Goal: Use online tool/utility: Utilize a website feature to perform a specific function

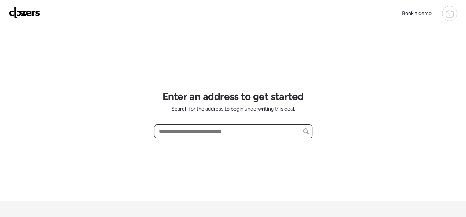
click at [176, 129] on input "text" at bounding box center [233, 131] width 152 height 10
paste input "**********"
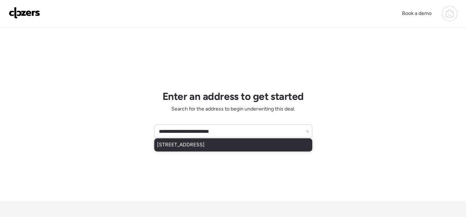
click at [175, 141] on span "1 Hazelnut Ct, Florissant, MO, 63033" at bounding box center [181, 144] width 48 height 7
type input "**********"
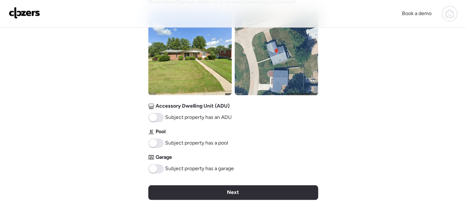
scroll to position [293, 0]
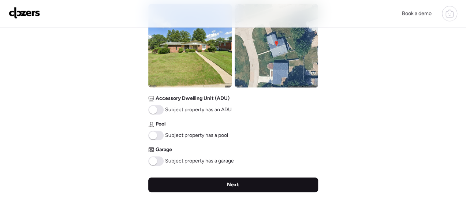
click at [236, 182] on span "Next" at bounding box center [233, 184] width 12 height 7
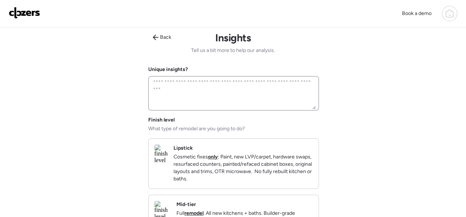
scroll to position [0, 0]
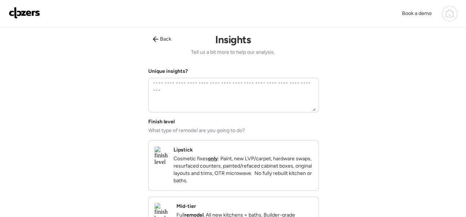
click at [231, 163] on p "Cosmetic fixes only : Paint, new LVP/carpet, hardware swaps, resurfaced counter…" at bounding box center [243, 169] width 139 height 29
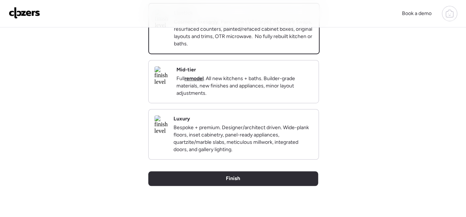
scroll to position [183, 0]
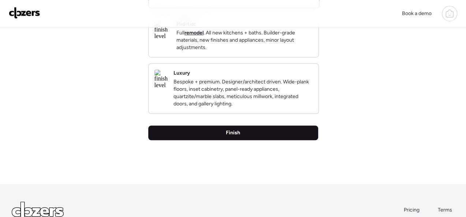
click at [224, 140] on div "Finish" at bounding box center [233, 133] width 170 height 15
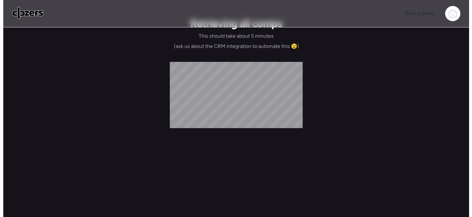
scroll to position [0, 0]
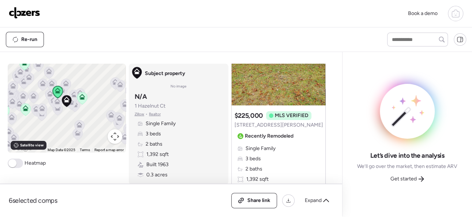
scroll to position [73, 0]
click at [409, 178] on span "Get started" at bounding box center [404, 178] width 26 height 7
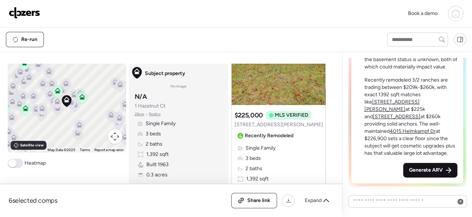
click at [415, 167] on span "Generate ARV" at bounding box center [426, 170] width 34 height 7
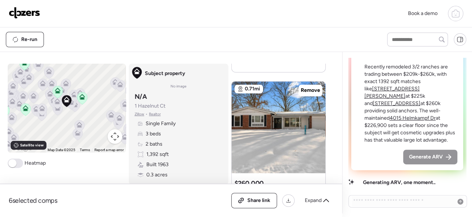
scroll to position [330, 0]
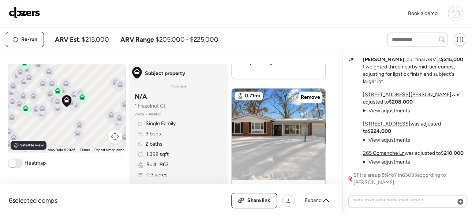
click at [29, 10] on img at bounding box center [24, 13] width 31 height 12
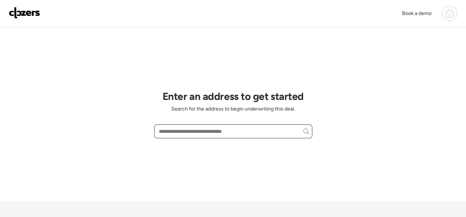
click at [201, 131] on input "text" at bounding box center [233, 131] width 152 height 10
paste input "**********"
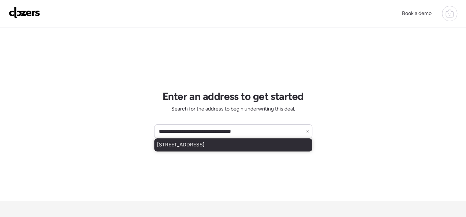
click at [197, 145] on span "[STREET_ADDRESS]" at bounding box center [181, 144] width 48 height 7
type input "**********"
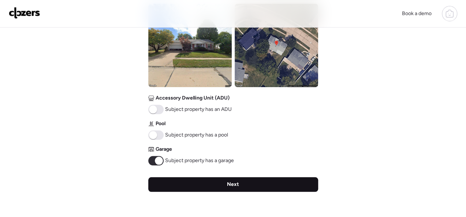
scroll to position [292, 0]
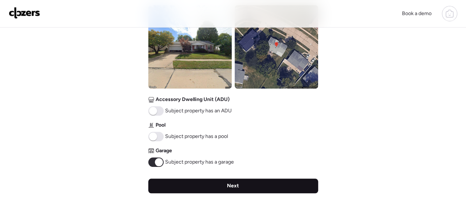
click at [235, 186] on span "Next" at bounding box center [233, 185] width 12 height 7
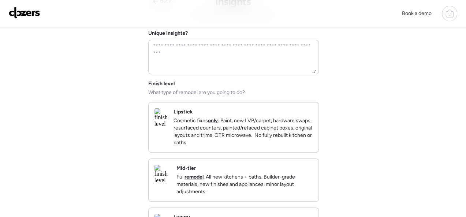
scroll to position [73, 0]
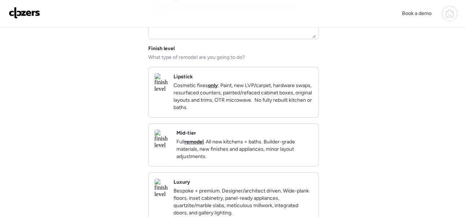
click at [208, 90] on p "Cosmetic fixes only : Paint, new LVP/carpet, hardware swaps, resurfaced counter…" at bounding box center [243, 96] width 139 height 29
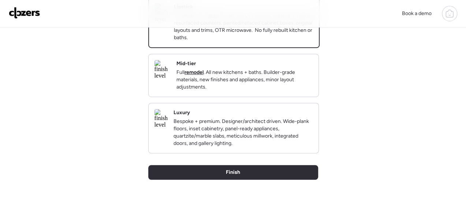
scroll to position [220, 0]
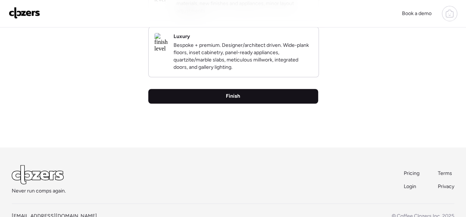
click at [240, 104] on div "Finish" at bounding box center [233, 96] width 170 height 15
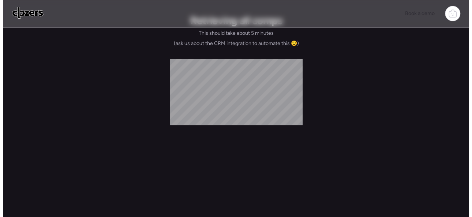
scroll to position [0, 0]
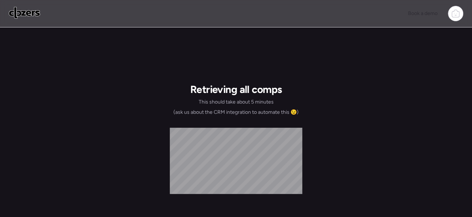
click at [25, 12] on img at bounding box center [24, 13] width 31 height 12
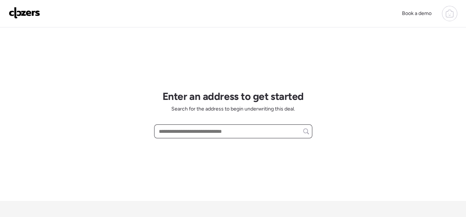
click at [203, 130] on input "text" at bounding box center [233, 131] width 152 height 10
paste input "**********"
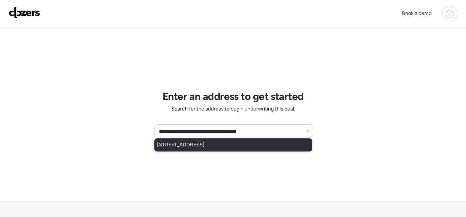
click at [201, 143] on span "[STREET_ADDRESS]" at bounding box center [181, 144] width 48 height 7
type input "**********"
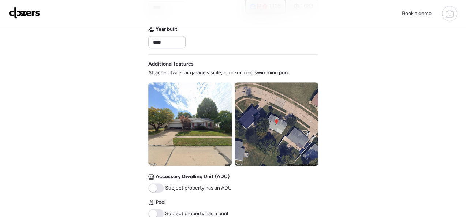
scroll to position [293, 0]
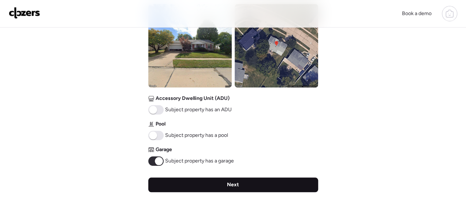
click at [236, 180] on div "Next" at bounding box center [233, 185] width 170 height 15
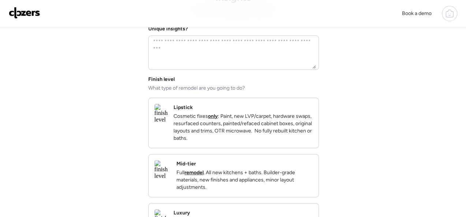
scroll to position [0, 0]
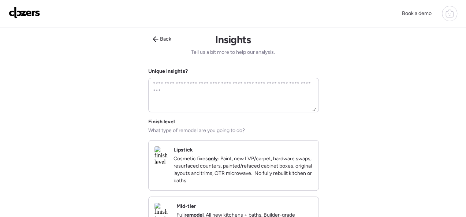
click at [265, 149] on div "Lipstick Cosmetic fixes only : Paint, new LVP/carpet, hardware swaps, resurface…" at bounding box center [243, 165] width 139 height 38
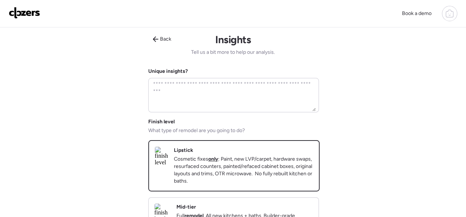
scroll to position [183, 0]
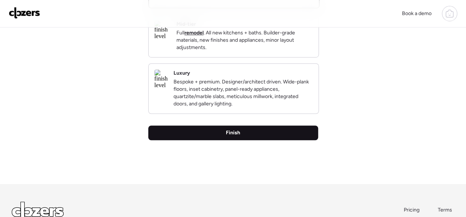
click at [244, 140] on div "Finish" at bounding box center [233, 133] width 170 height 15
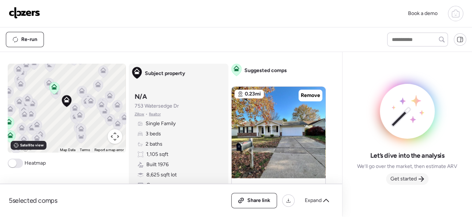
click at [403, 179] on span "Get started" at bounding box center [404, 178] width 26 height 7
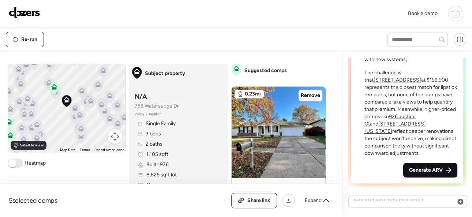
click at [428, 171] on span "Generate ARV" at bounding box center [426, 170] width 34 height 7
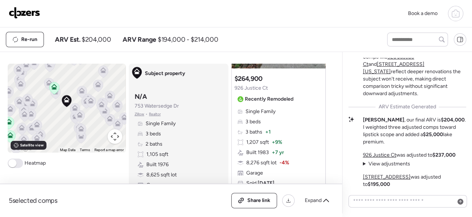
scroll to position [-146, 0]
